Goal: Information Seeking & Learning: Learn about a topic

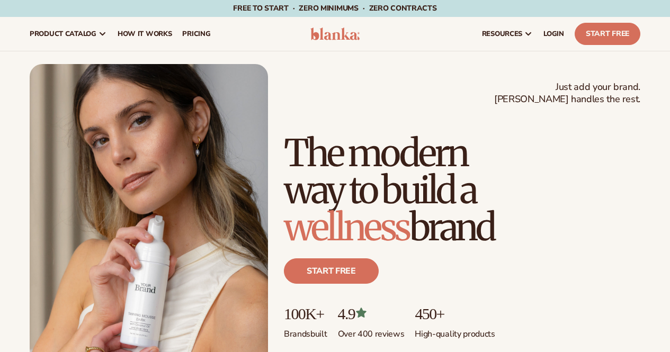
scroll to position [423, 0]
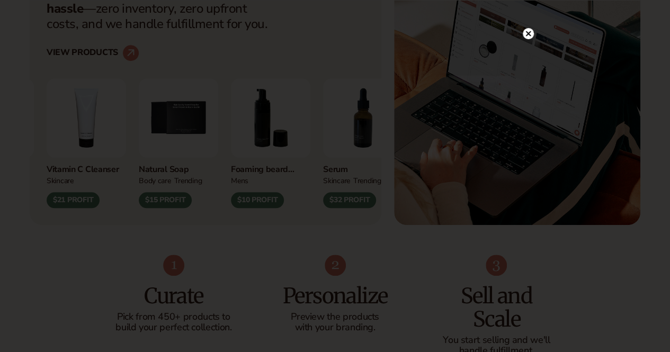
click at [525, 33] on circle at bounding box center [527, 33] width 11 height 11
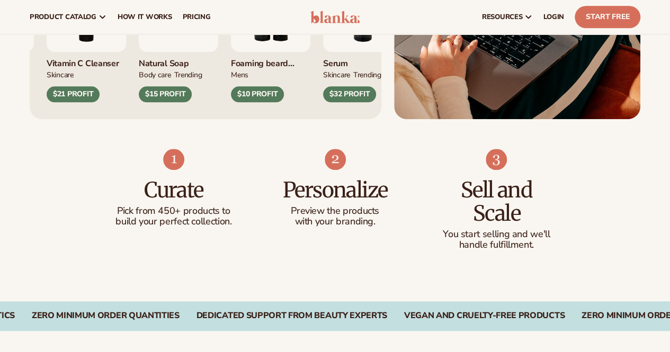
scroll to position [476, 0]
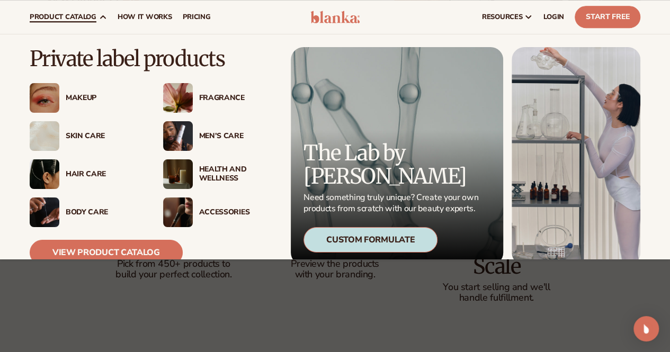
click at [84, 95] on div "Makeup" at bounding box center [104, 98] width 76 height 9
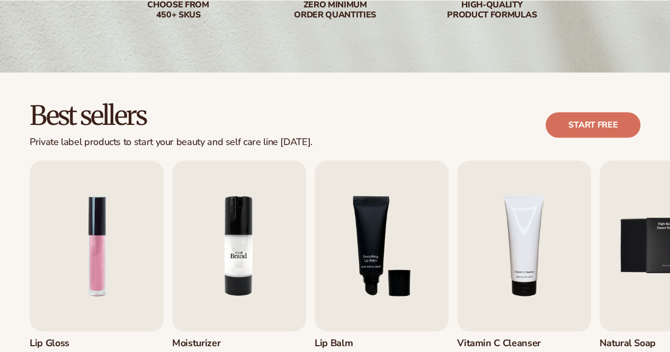
scroll to position [265, 0]
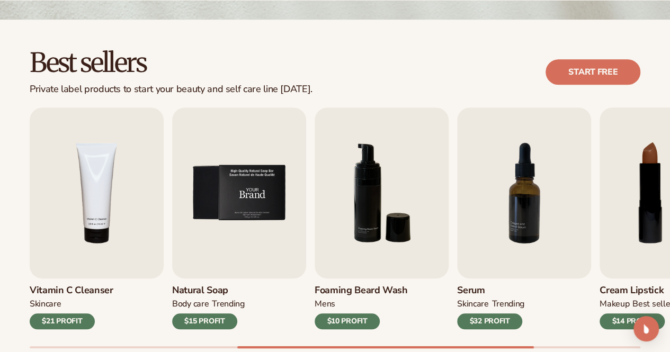
click at [231, 191] on img "5 / 9" at bounding box center [239, 192] width 134 height 171
click at [219, 286] on h3 "Natural Soap" at bounding box center [208, 291] width 73 height 12
click at [242, 190] on img "5 / 9" at bounding box center [239, 192] width 134 height 171
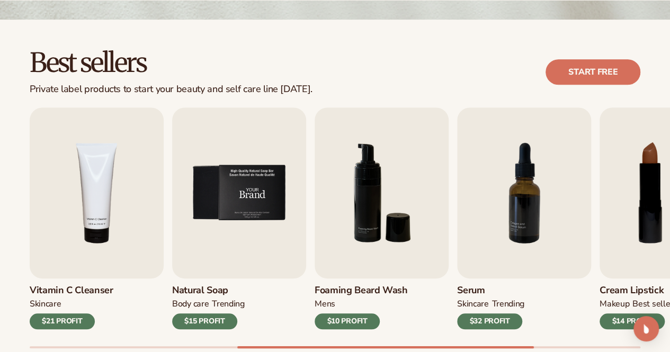
click at [242, 190] on img "5 / 9" at bounding box center [239, 192] width 134 height 171
click at [218, 323] on div "$15 PROFIT" at bounding box center [204, 321] width 65 height 16
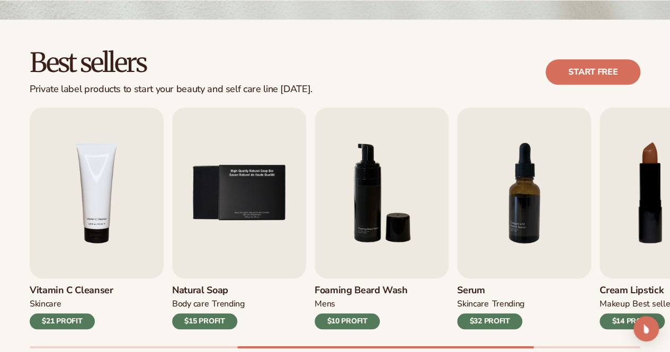
click at [196, 285] on h3 "Natural Soap" at bounding box center [208, 291] width 73 height 12
click at [229, 197] on img "5 / 9" at bounding box center [239, 192] width 134 height 171
click at [236, 215] on img "5 / 9" at bounding box center [239, 192] width 134 height 171
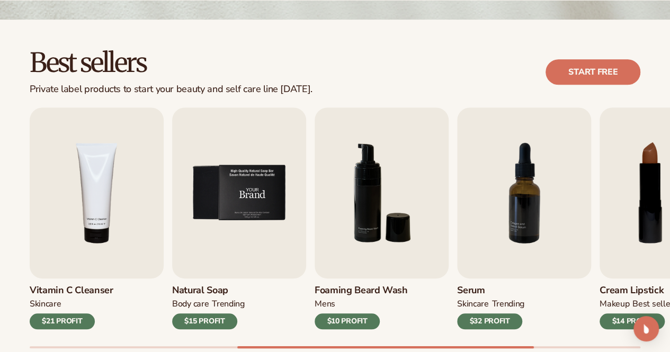
click at [236, 215] on img "5 / 9" at bounding box center [239, 192] width 134 height 171
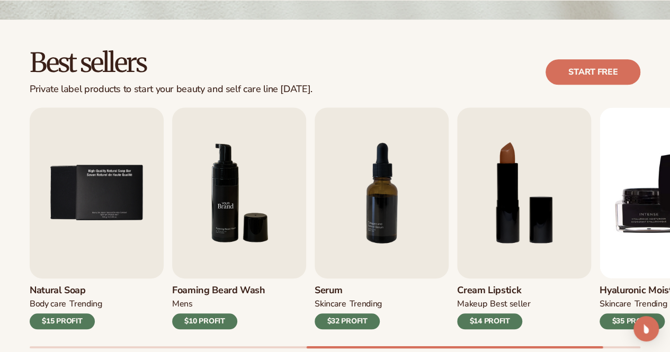
click at [247, 212] on img "6 / 9" at bounding box center [239, 192] width 134 height 171
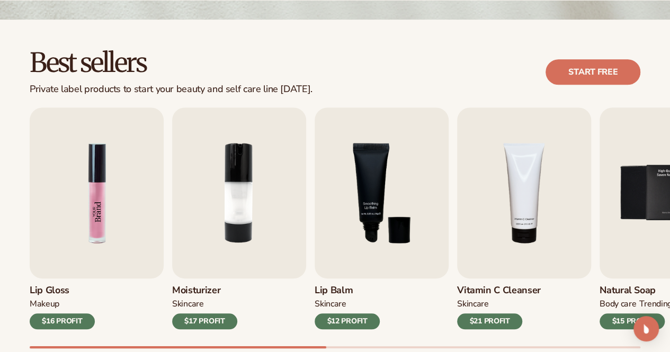
click at [102, 209] on img "1 / 9" at bounding box center [97, 192] width 134 height 171
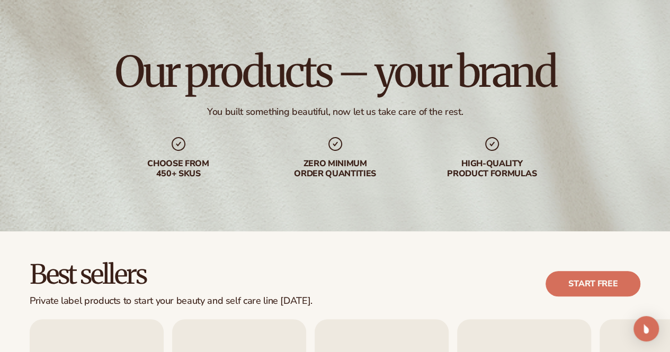
scroll to position [0, 0]
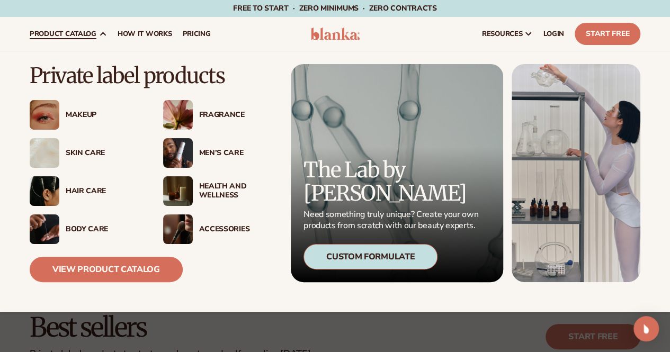
click at [201, 152] on div "Men’s Care" at bounding box center [237, 153] width 76 height 9
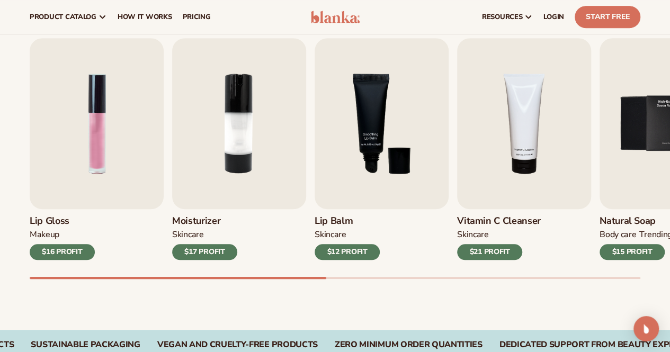
scroll to position [324, 0]
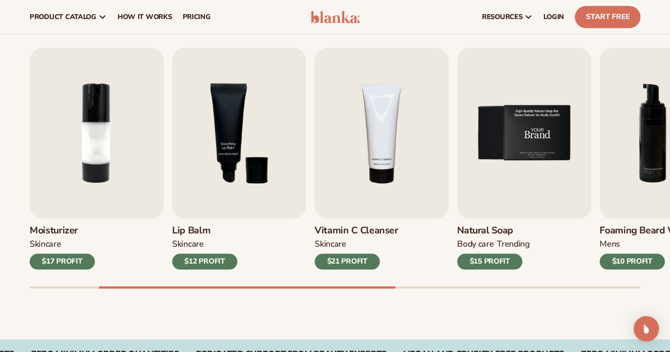
click at [537, 147] on img "5 / 9" at bounding box center [524, 133] width 134 height 171
click at [512, 139] on img "5 / 9" at bounding box center [524, 133] width 134 height 171
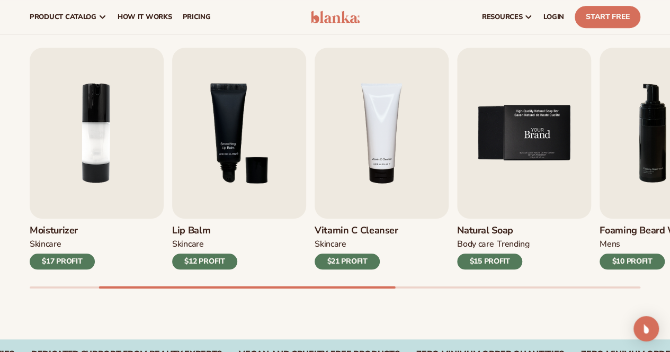
click at [512, 139] on img "5 / 9" at bounding box center [524, 133] width 134 height 171
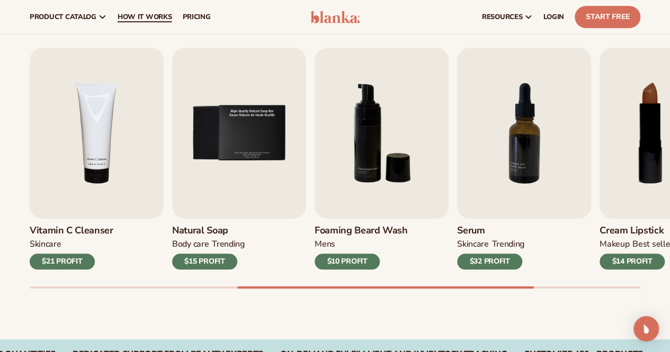
click at [172, 15] on link "How It Works" at bounding box center [144, 17] width 65 height 34
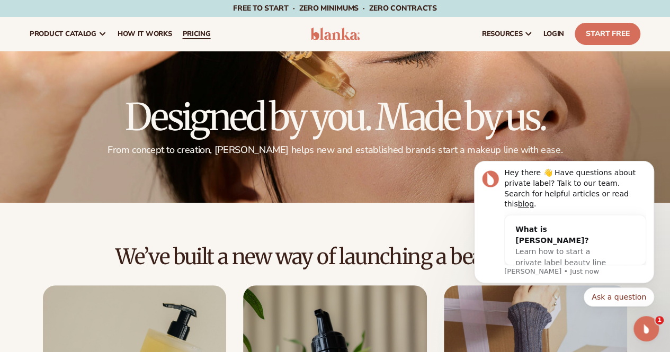
click at [191, 32] on span "pricing" at bounding box center [196, 34] width 28 height 8
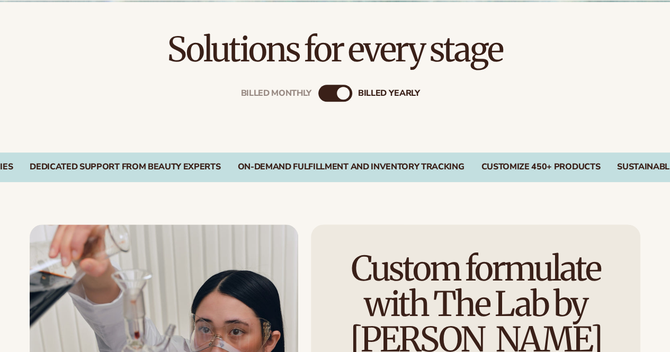
scroll to position [265, 0]
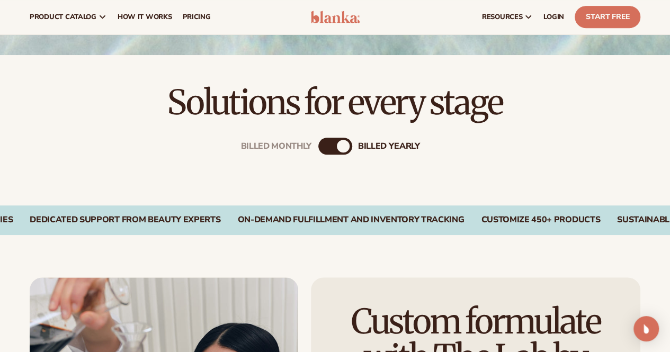
click at [324, 145] on div "Billed Monthly" at bounding box center [324, 146] width 13 height 13
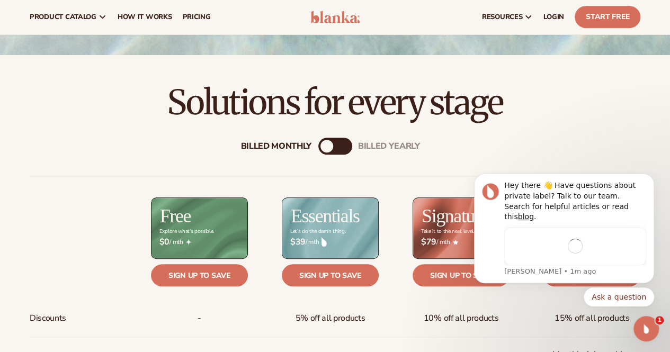
scroll to position [0, 0]
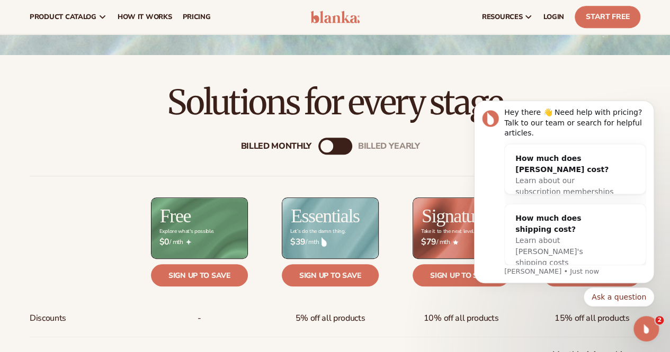
click at [662, 254] on body "Hey there 👋 Need help with pricing? Talk to our team or search for helpful arti…" at bounding box center [563, 223] width 203 height 240
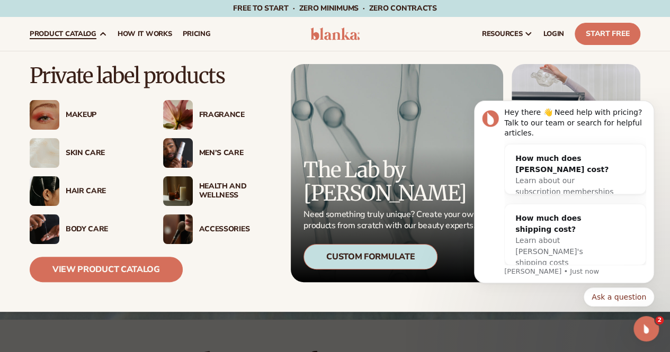
click at [87, 228] on div "Body Care" at bounding box center [104, 229] width 76 height 9
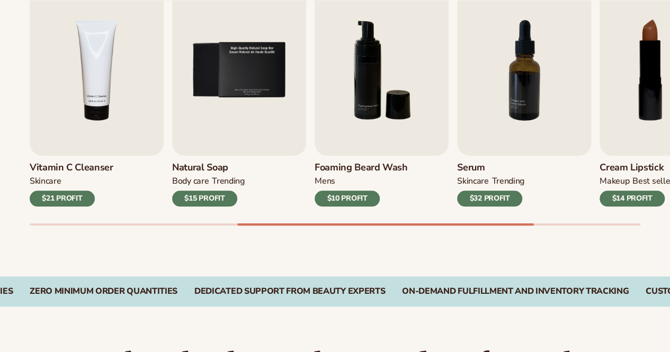
scroll to position [477, 0]
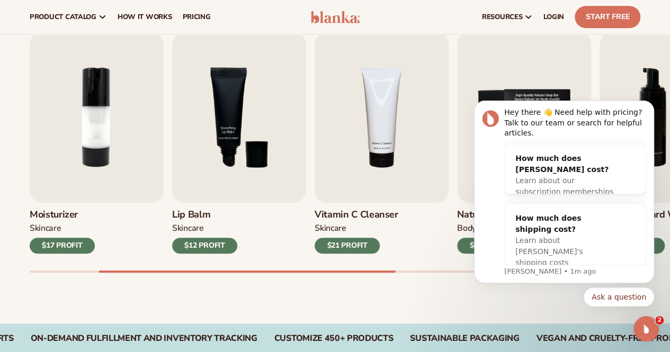
scroll to position [0, 0]
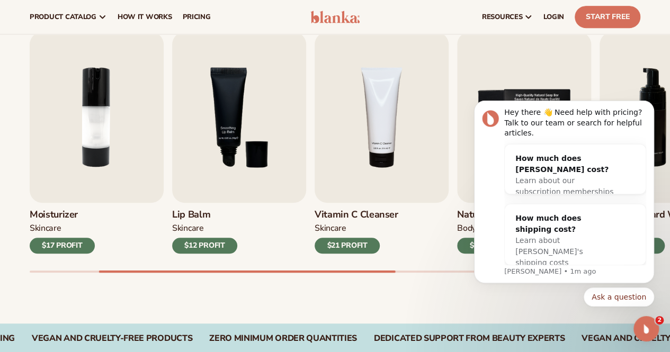
click at [365, 305] on div "Best sellers Private label products to start your beauty and self care line tod…" at bounding box center [335, 134] width 670 height 380
click at [652, 105] on icon "Dismiss notification" at bounding box center [650, 104] width 4 height 4
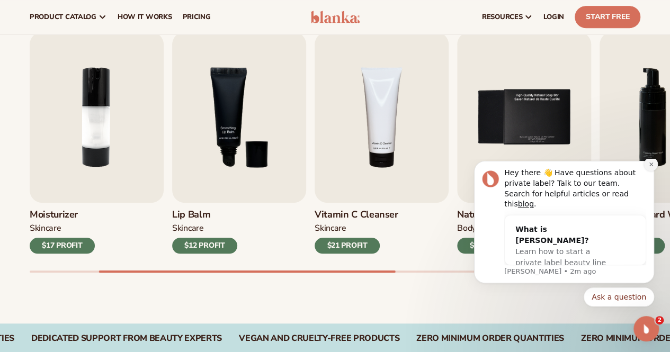
click at [652, 167] on icon "Dismiss notification" at bounding box center [651, 164] width 6 height 6
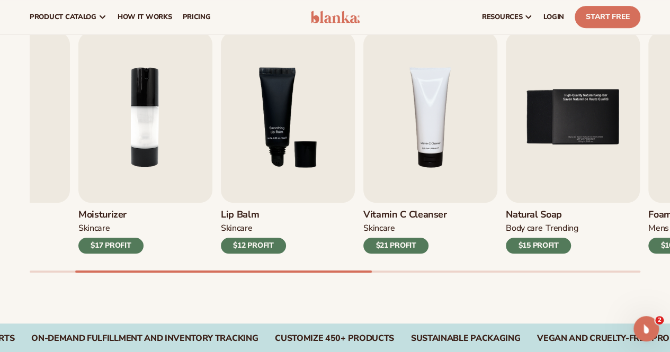
click at [249, 248] on div "Lip Gloss MAKEUP $16 PROFIT Moisturizer SKINCARE $17 PROFIT SKINCARE mens" at bounding box center [350, 152] width 640 height 241
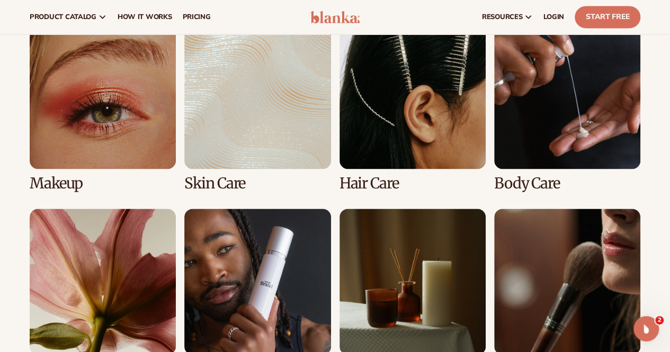
scroll to position [703, 0]
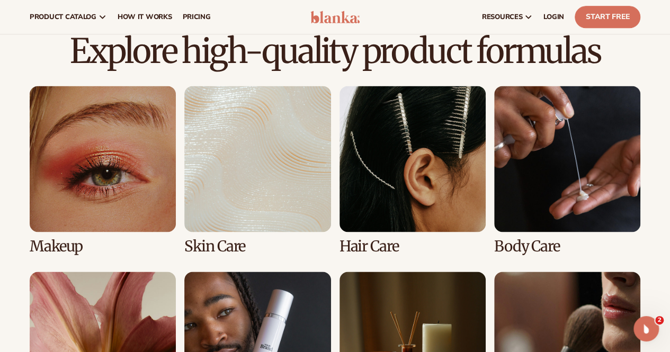
click at [86, 161] on link "1 / 8" at bounding box center [103, 170] width 146 height 169
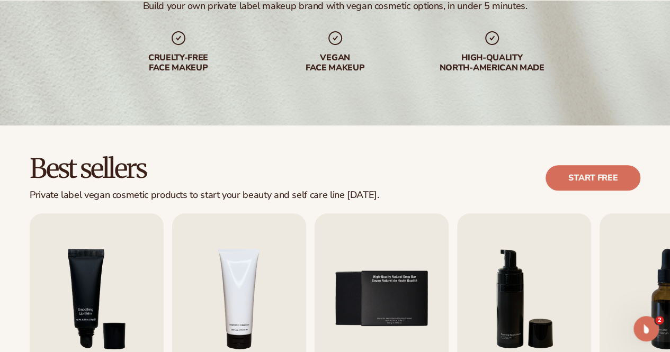
scroll to position [53, 0]
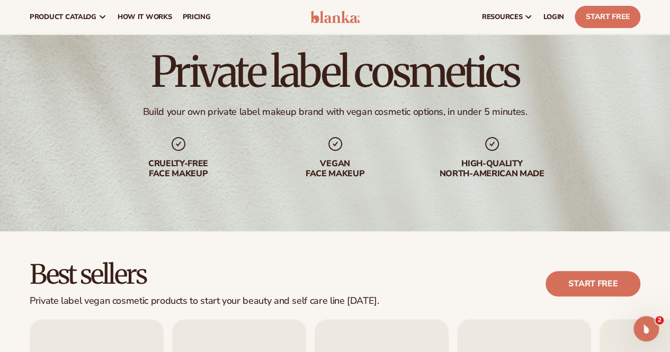
click at [191, 166] on div "Cruelty-free face makeup" at bounding box center [179, 169] width 136 height 20
click at [329, 157] on div "Vegan face makeup" at bounding box center [335, 157] width 136 height 43
click at [507, 162] on div "High-quality North-american made" at bounding box center [492, 169] width 136 height 20
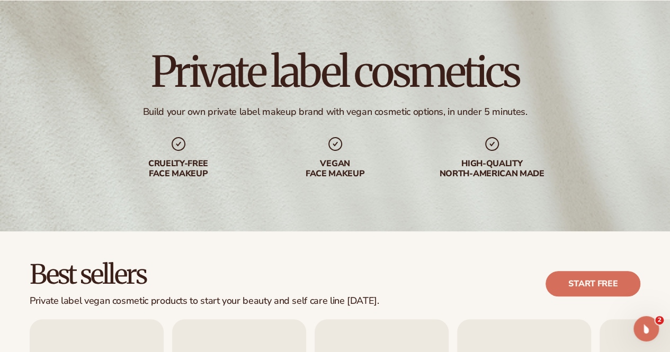
scroll to position [265, 0]
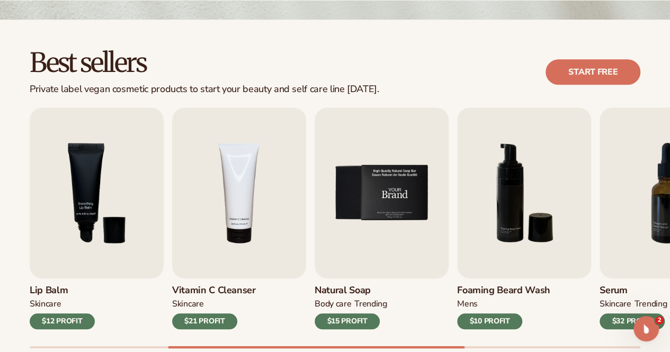
click at [389, 199] on img "5 / 9" at bounding box center [381, 192] width 134 height 171
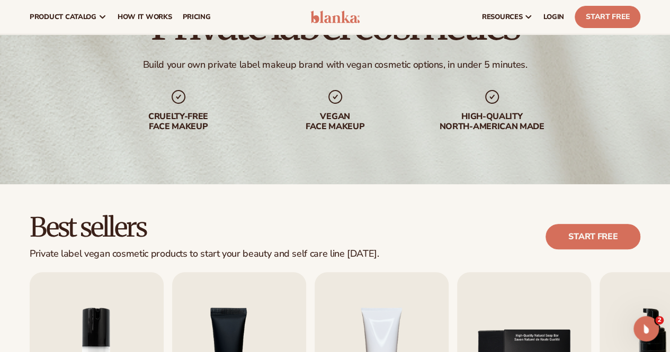
scroll to position [0, 0]
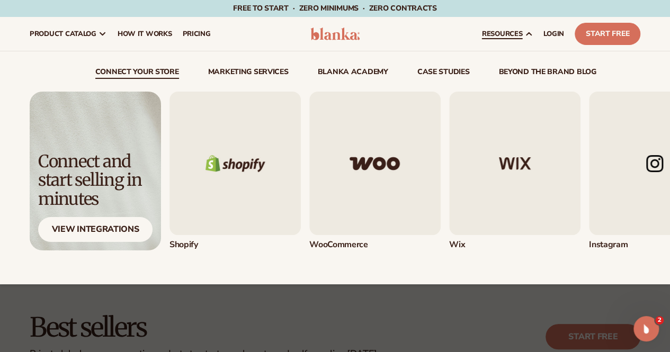
click at [123, 125] on img at bounding box center [95, 171] width 131 height 159
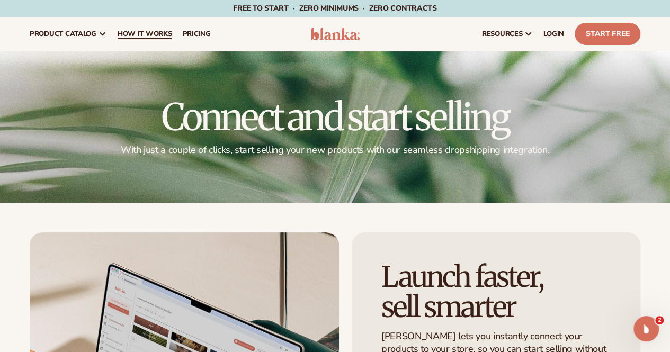
click at [163, 30] on span "How It Works" at bounding box center [145, 34] width 55 height 8
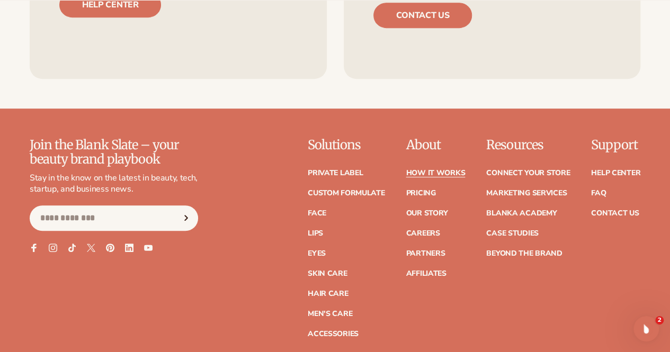
scroll to position [2329, 0]
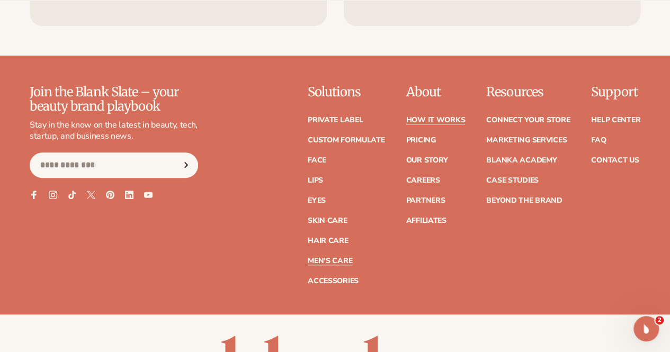
click at [308, 257] on link "Men's Care" at bounding box center [330, 260] width 44 height 7
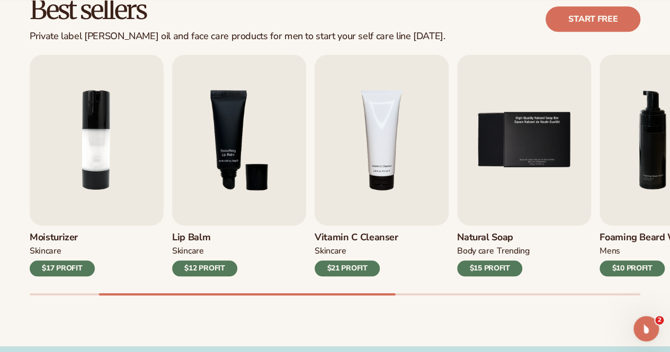
click at [502, 248] on div "TRENDING" at bounding box center [513, 251] width 32 height 11
click at [495, 269] on div "$15 PROFIT" at bounding box center [489, 268] width 65 height 16
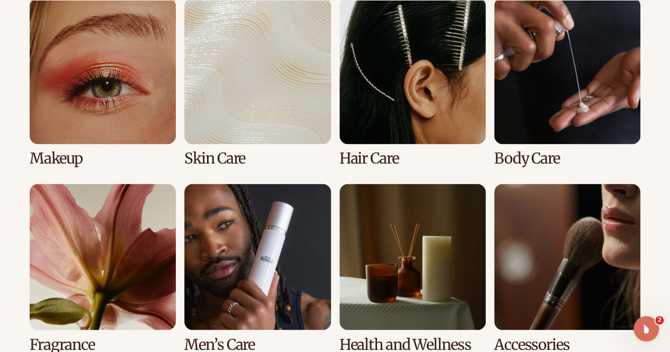
scroll to position [927, 0]
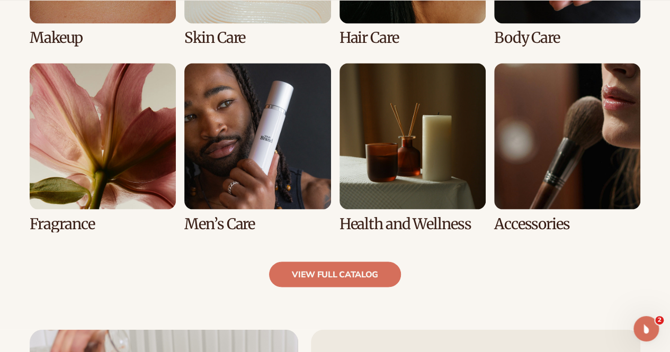
click at [272, 128] on link "6 / 8" at bounding box center [257, 147] width 146 height 169
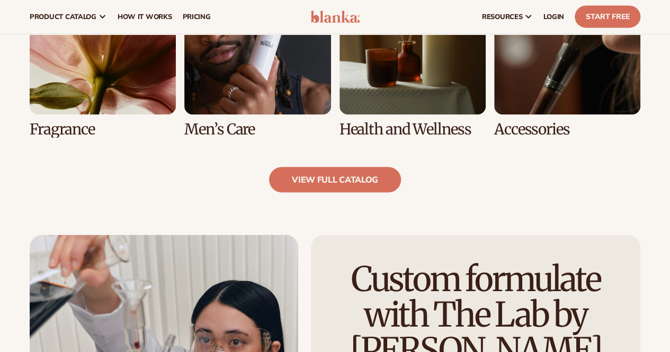
scroll to position [953, 0]
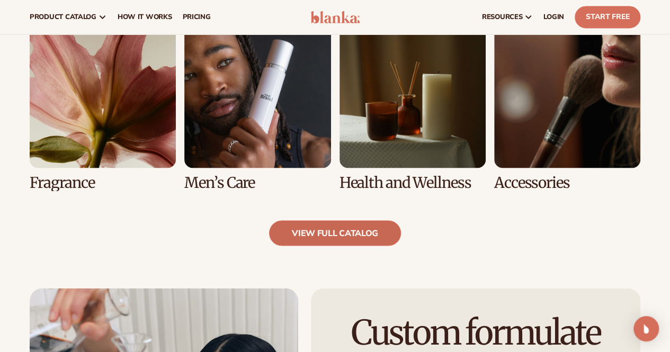
click at [309, 234] on link "view full catalog" at bounding box center [335, 232] width 132 height 25
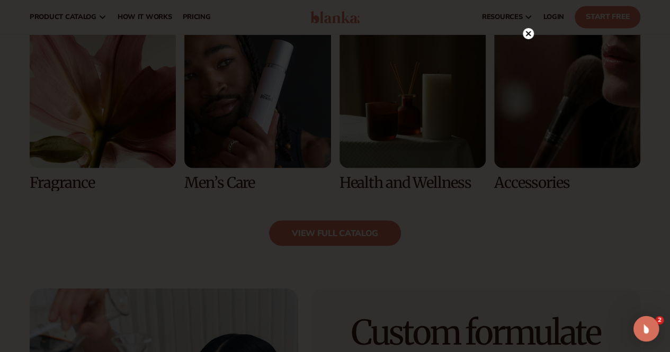
scroll to position [0, 0]
click at [528, 38] on circle at bounding box center [527, 33] width 11 height 11
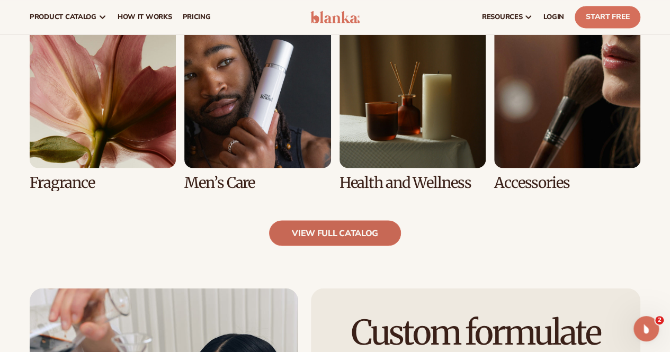
click at [298, 234] on link "view full catalog" at bounding box center [335, 232] width 132 height 25
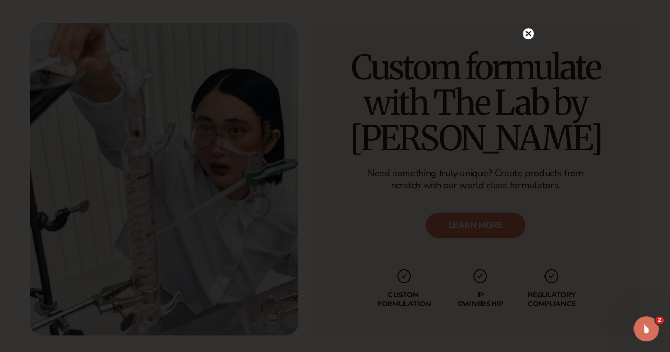
scroll to position [1270, 0]
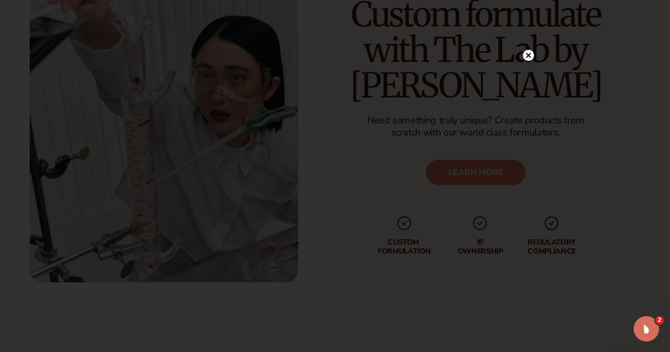
drag, startPoint x: 528, startPoint y: 57, endPoint x: 518, endPoint y: 64, distance: 12.1
click at [528, 57] on icon at bounding box center [527, 55] width 5 height 5
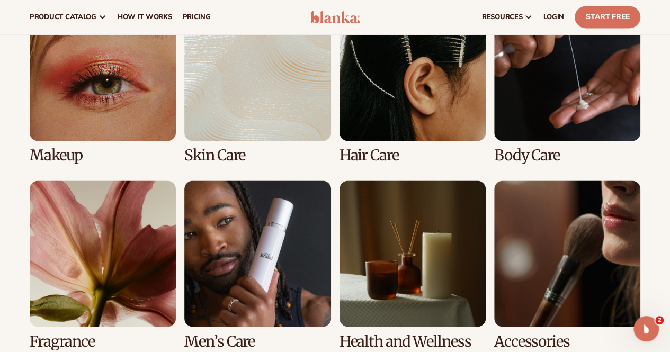
scroll to position [741, 0]
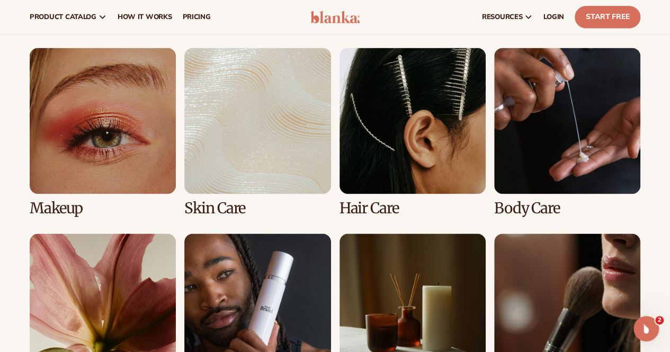
click at [386, 203] on link "3 / 8" at bounding box center [412, 132] width 146 height 169
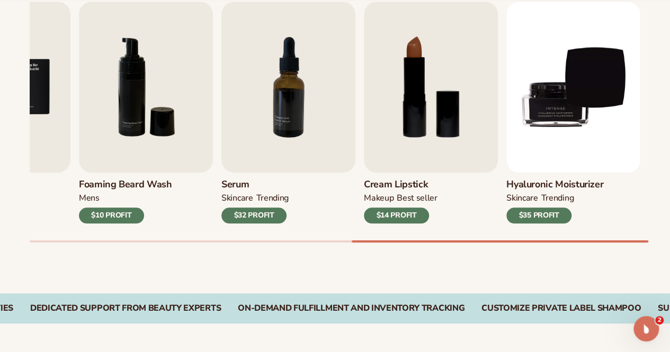
click at [536, 233] on div "Lip Gloss MAKEUP $16 PROFIT Moisturizer SKINCARE $17 PROFIT SKINCARE mens" at bounding box center [350, 122] width 640 height 241
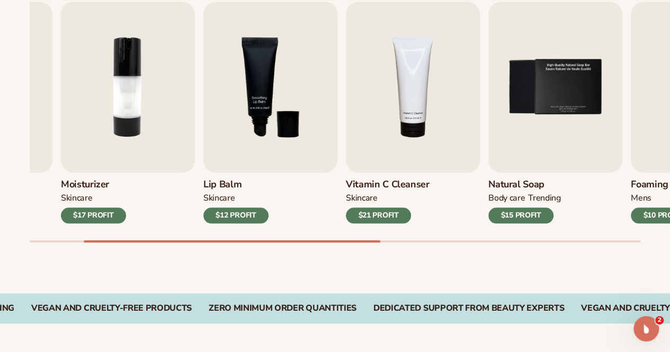
click at [385, 245] on div "Best sellers Private label beauty and hair products to start your beauty and se…" at bounding box center [335, 104] width 670 height 380
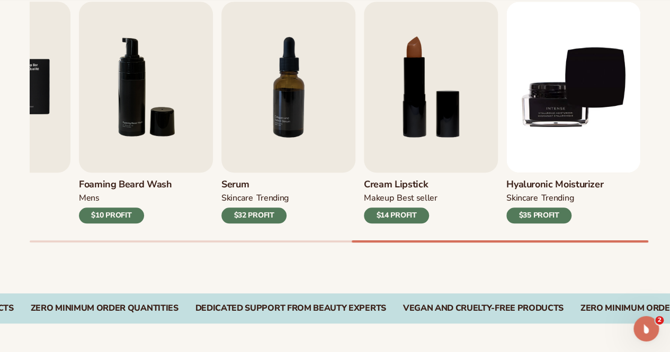
click at [641, 237] on div "Lip Gloss MAKEUP $16 PROFIT Moisturizer SKINCARE $17 PROFIT SKINCARE mens" at bounding box center [350, 122] width 640 height 241
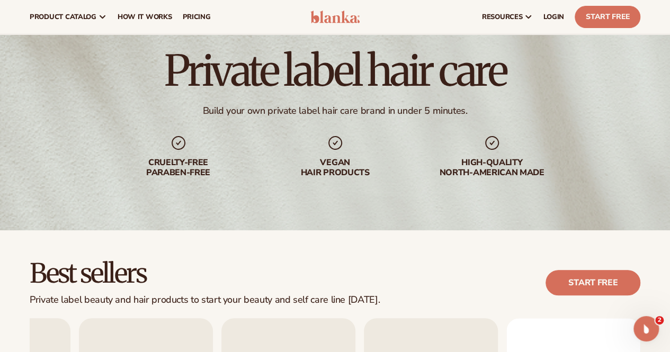
scroll to position [51, 0]
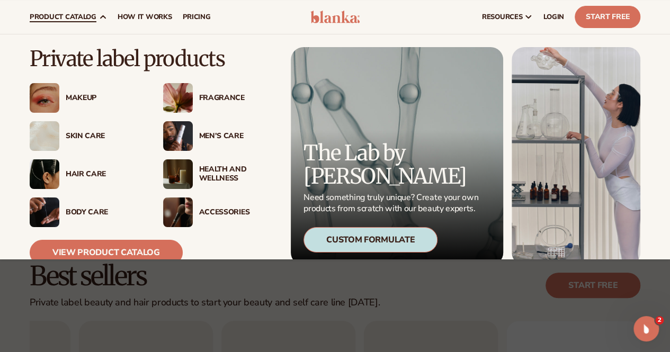
click at [87, 96] on div "Makeup" at bounding box center [104, 98] width 76 height 9
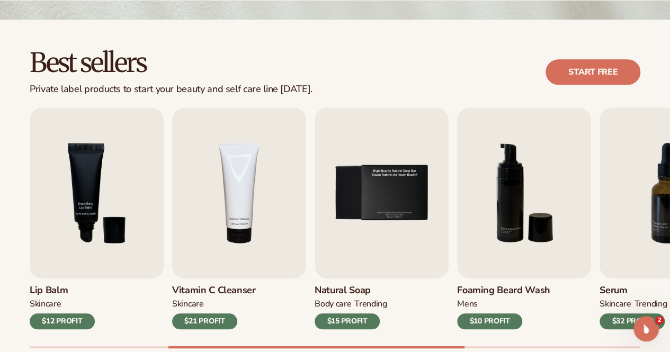
scroll to position [212, 0]
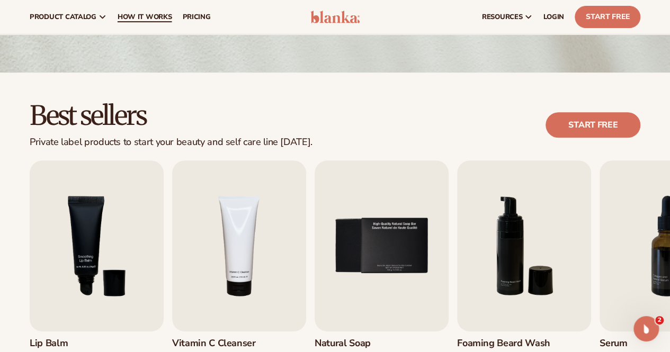
click at [143, 19] on span "How It Works" at bounding box center [145, 17] width 55 height 8
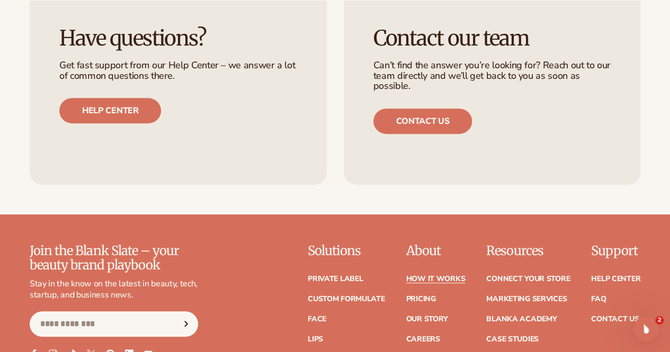
scroll to position [2276, 0]
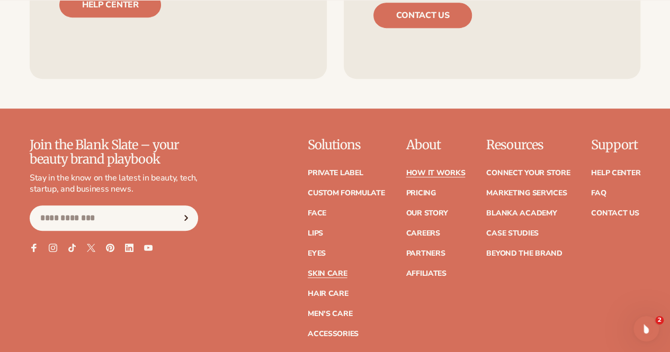
click at [308, 270] on link "Skin Care" at bounding box center [327, 273] width 39 height 7
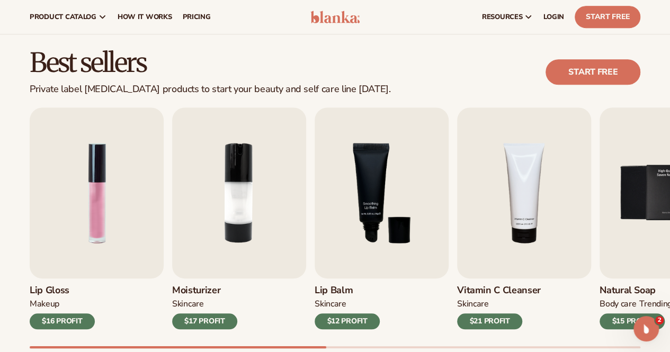
scroll to position [106, 0]
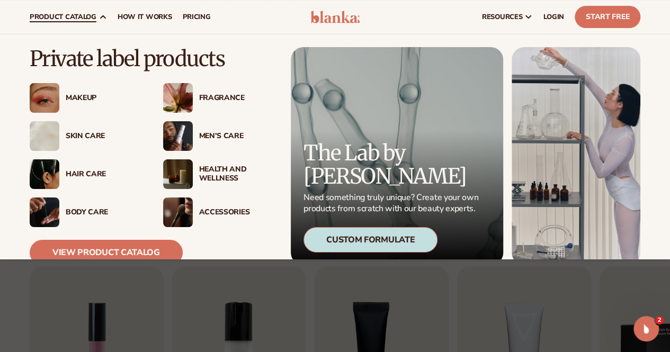
click at [85, 209] on div "Body Care" at bounding box center [104, 212] width 76 height 9
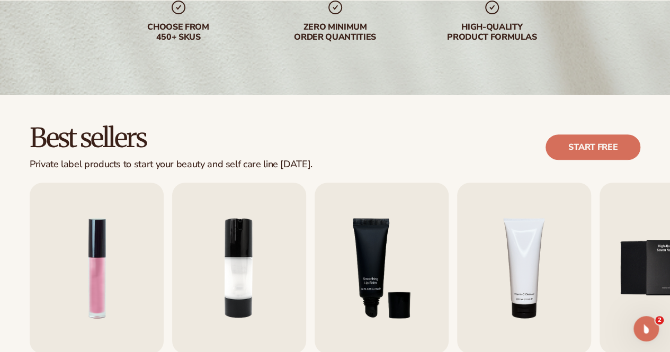
scroll to position [295, 0]
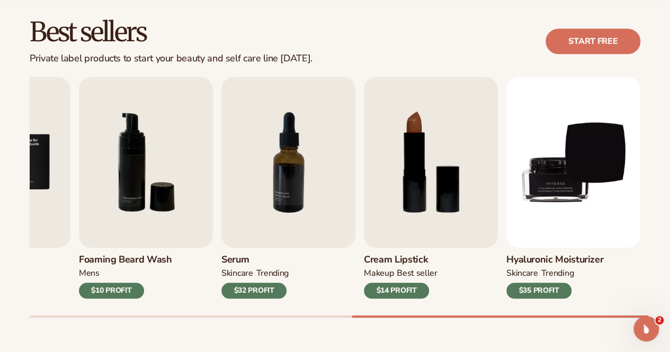
click at [513, 258] on div "Hyaluronic moisturizer SKINCARE TRENDING $35 PROFIT" at bounding box center [573, 273] width 134 height 51
drag, startPoint x: 48, startPoint y: 317, endPoint x: 24, endPoint y: 310, distance: 24.8
click at [25, 312] on div "Best sellers Private label products to start your beauty and self care line tod…" at bounding box center [335, 179] width 670 height 380
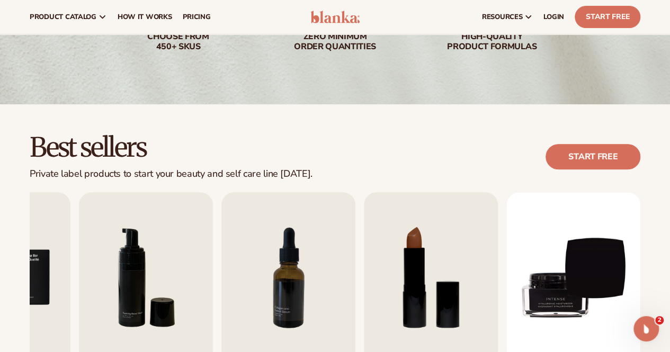
scroll to position [0, 0]
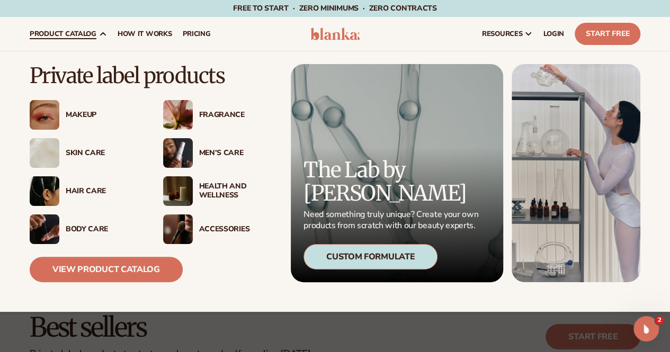
click at [182, 224] on img at bounding box center [178, 229] width 30 height 30
